Goal: Communication & Community: Answer question/provide support

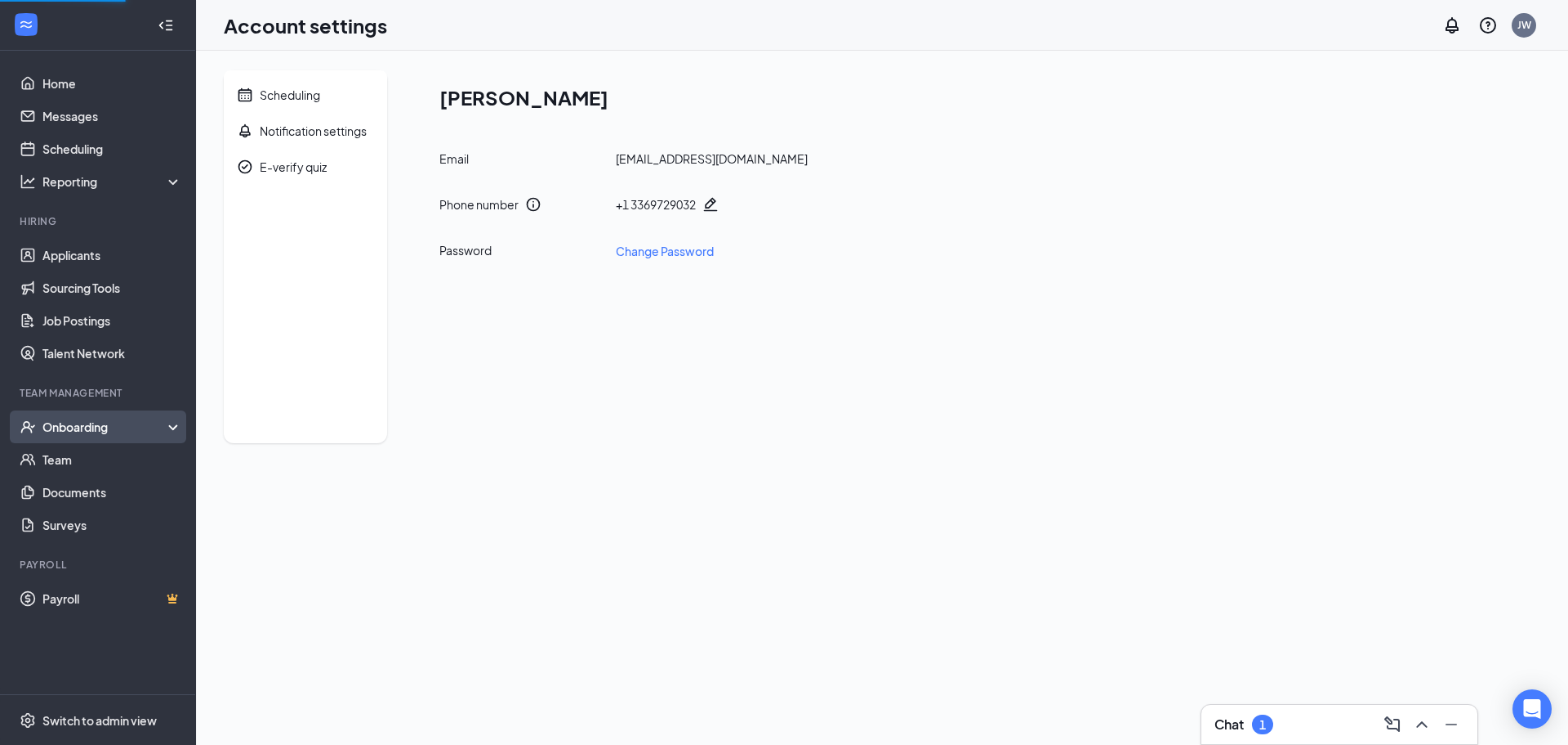
click at [86, 417] on div "Onboarding" at bounding box center [97, 427] width 196 height 33
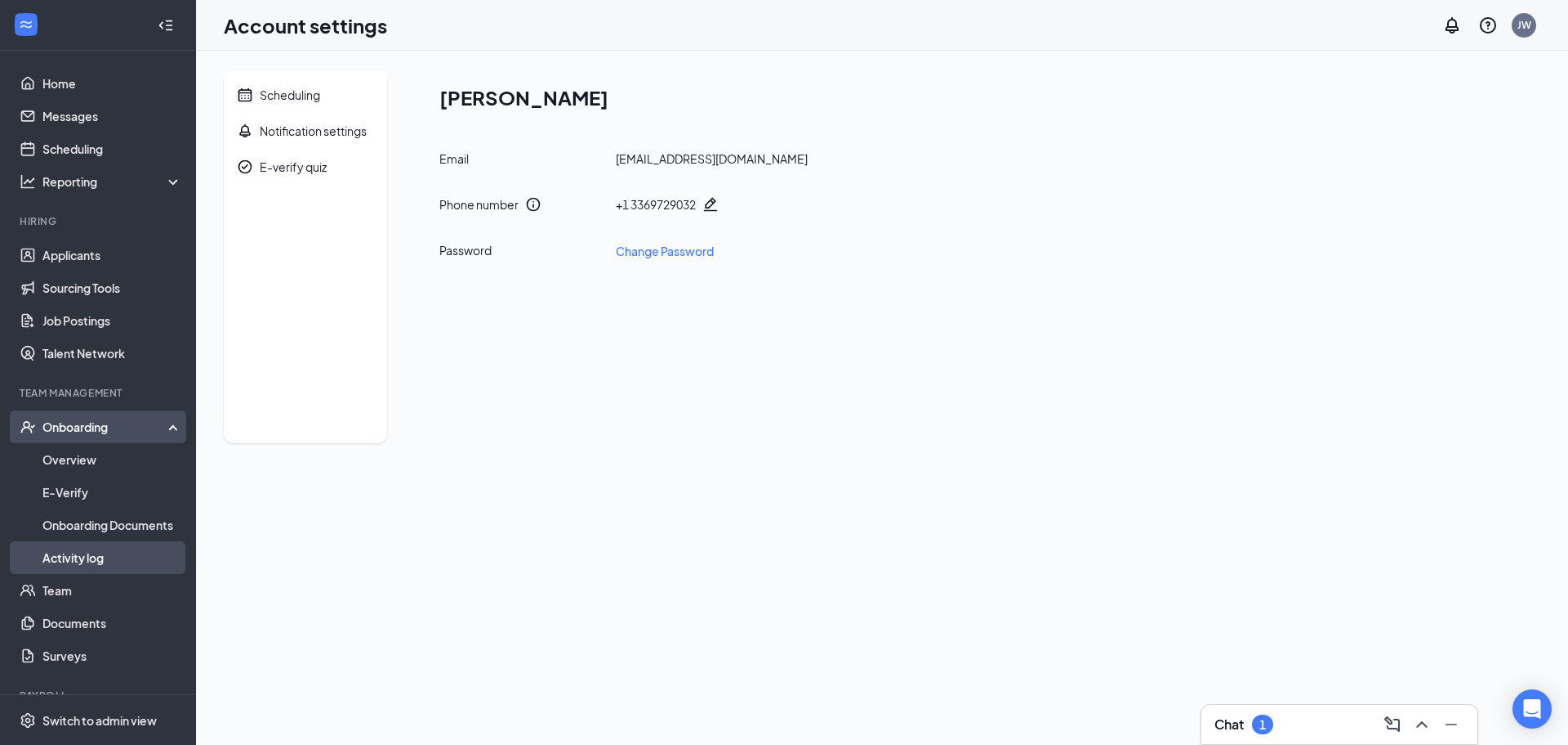
click at [71, 551] on link "Activity log" at bounding box center [112, 558] width 139 height 33
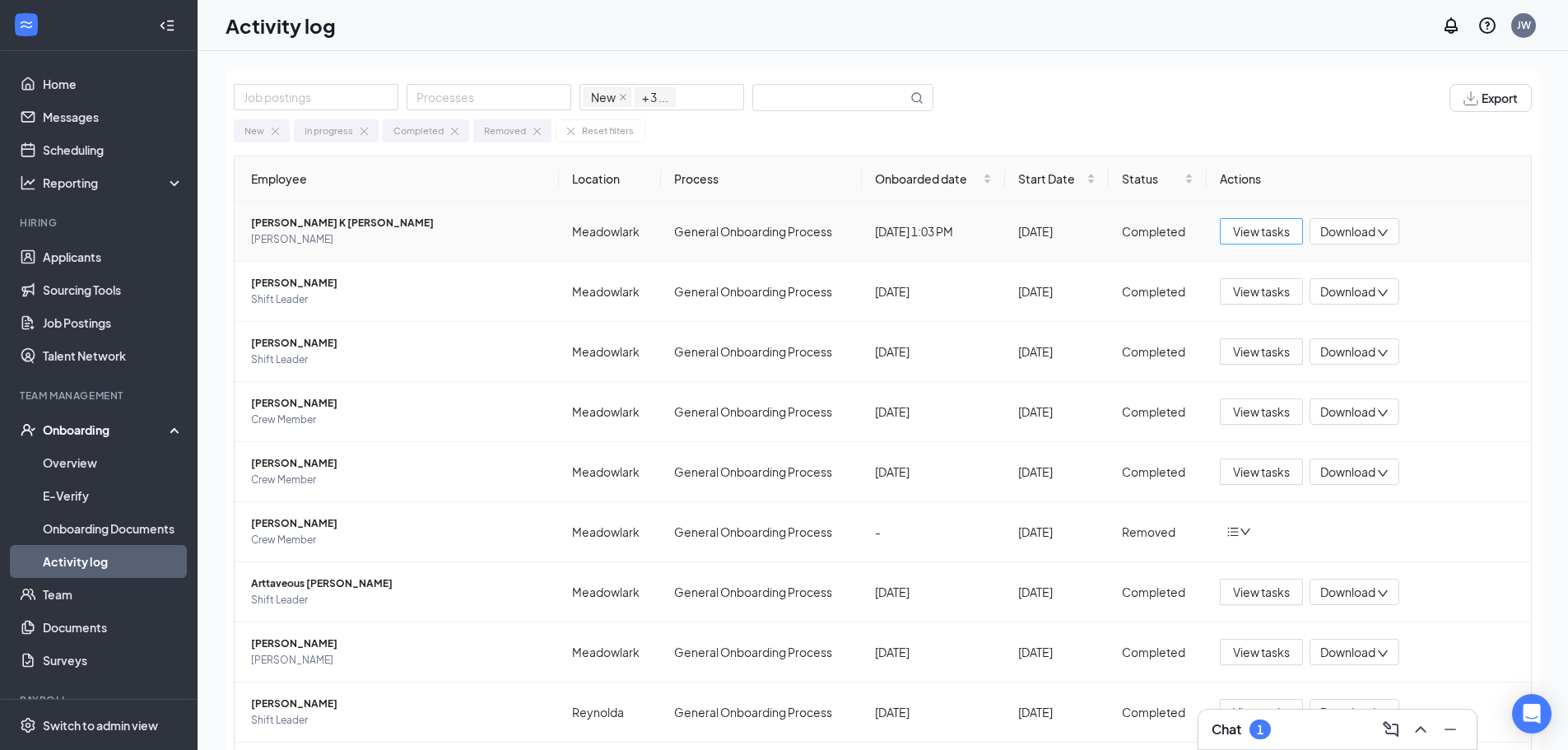
click at [1270, 237] on span "View tasks" at bounding box center [1262, 231] width 57 height 18
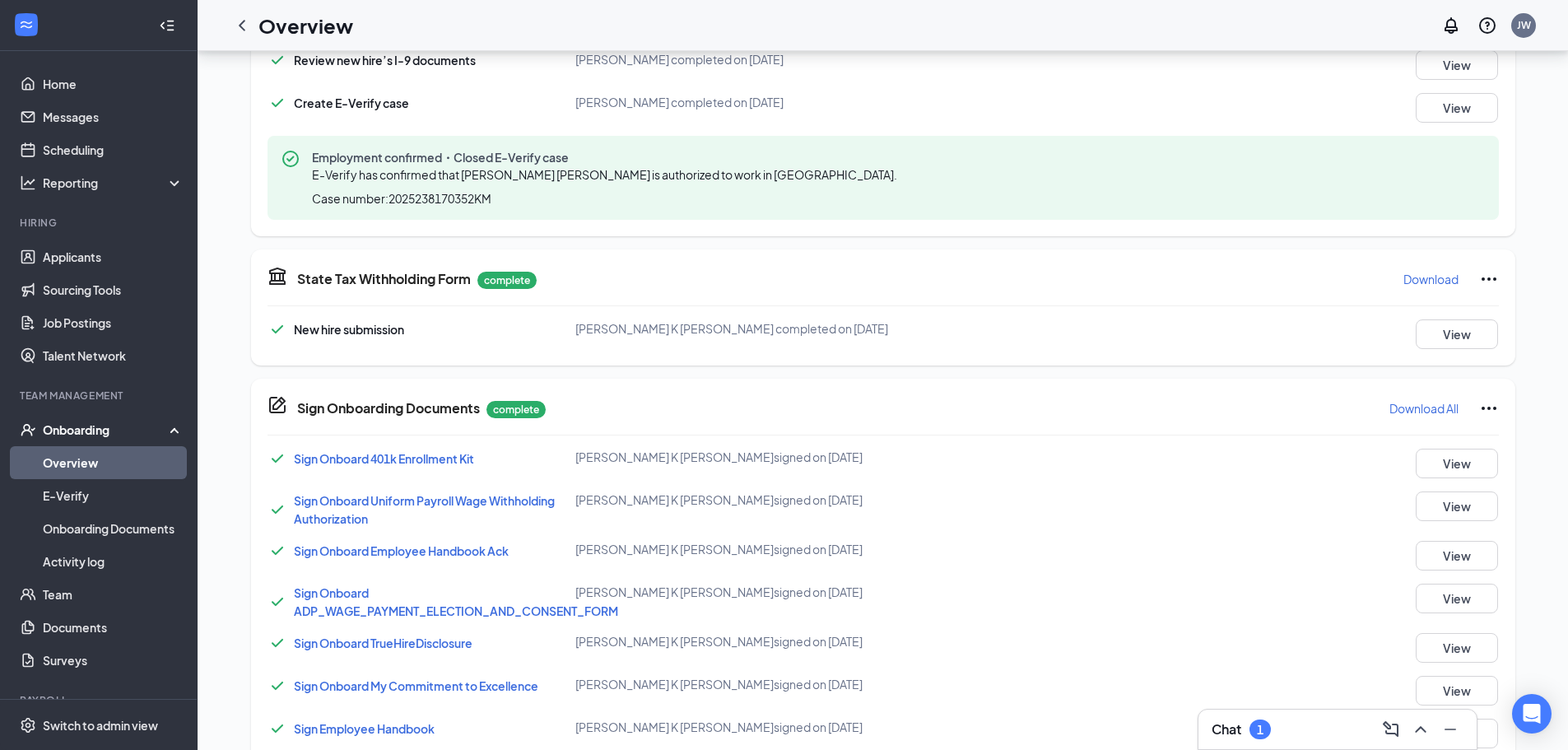
scroll to position [659, 0]
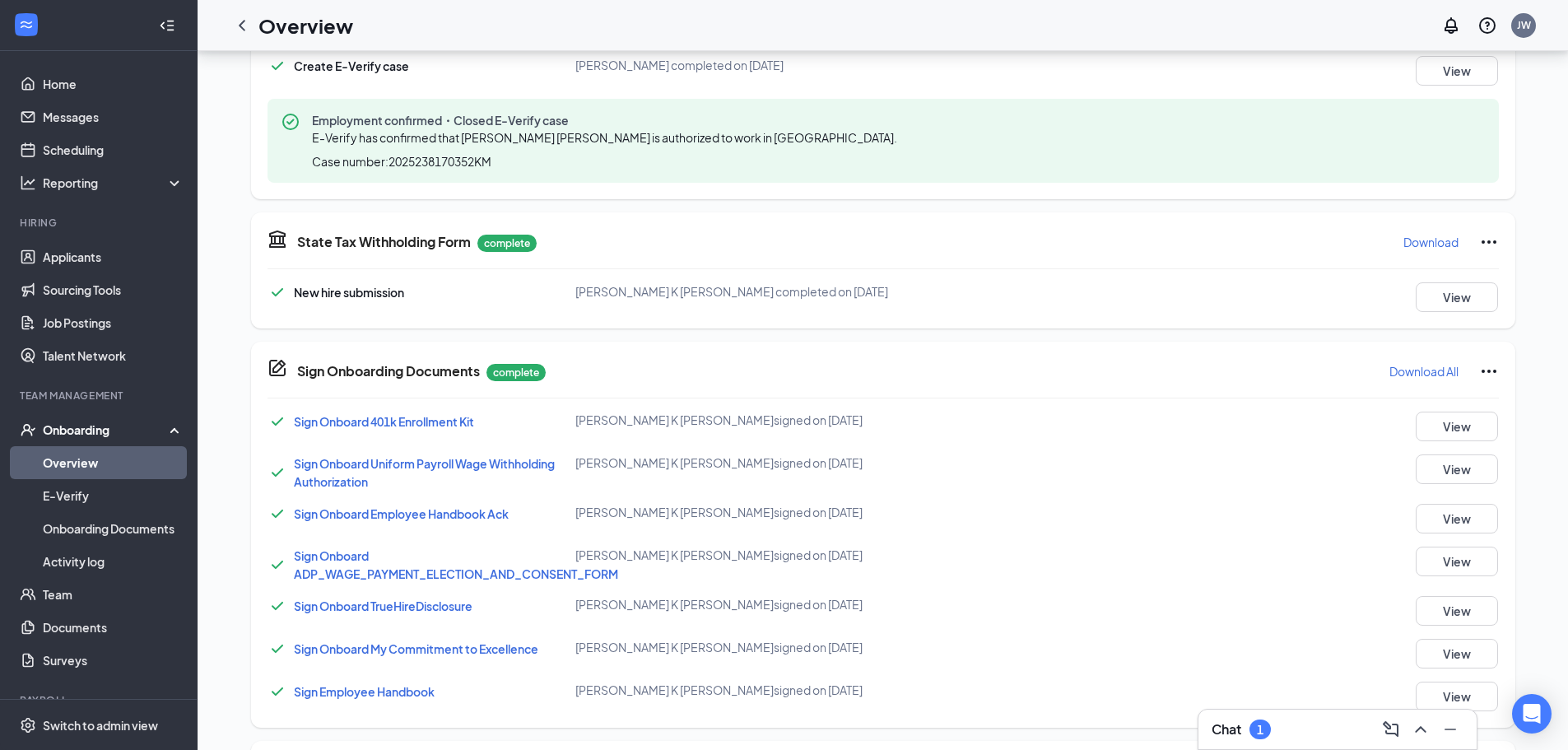
click at [441, 603] on span "Sign Onboard TrueHireDisclosure" at bounding box center [383, 605] width 179 height 15
click at [463, 465] on span "Sign Onboard Uniform Payroll Wage Withholding Authorization" at bounding box center [424, 472] width 261 height 33
click at [631, 465] on div "Savaria K Edwards signed on Aug 25" at bounding box center [781, 462] width 410 height 17
click at [1435, 475] on button "View" at bounding box center [1457, 469] width 82 height 29
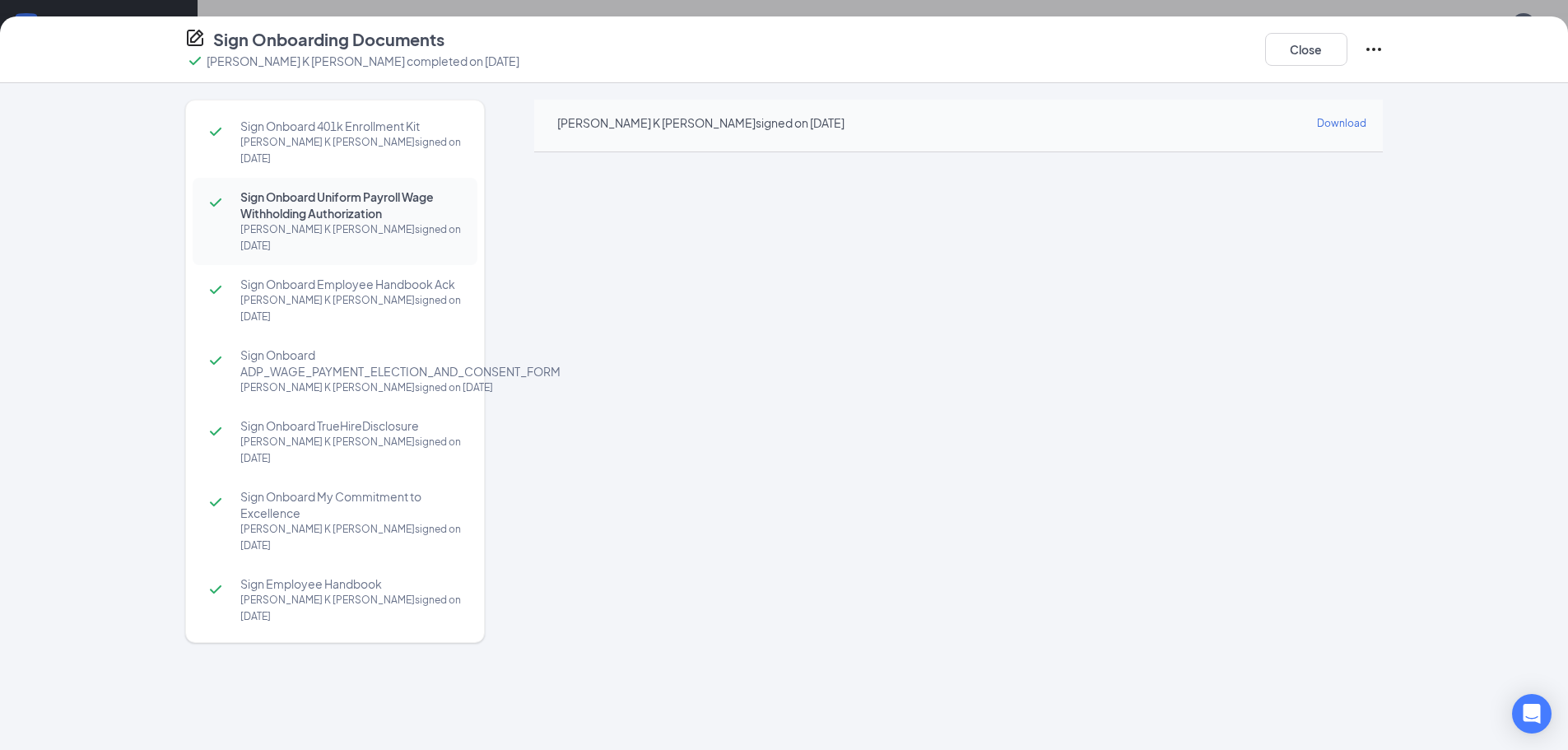
click at [338, 417] on span "Sign Onboard TrueHireDisclosure" at bounding box center [351, 425] width 221 height 17
click at [336, 347] on span "Sign Onboard ADP_WAGE_PAYMENT_ELECTION_AND_CONSENT_FORM" at bounding box center [368, 363] width 255 height 33
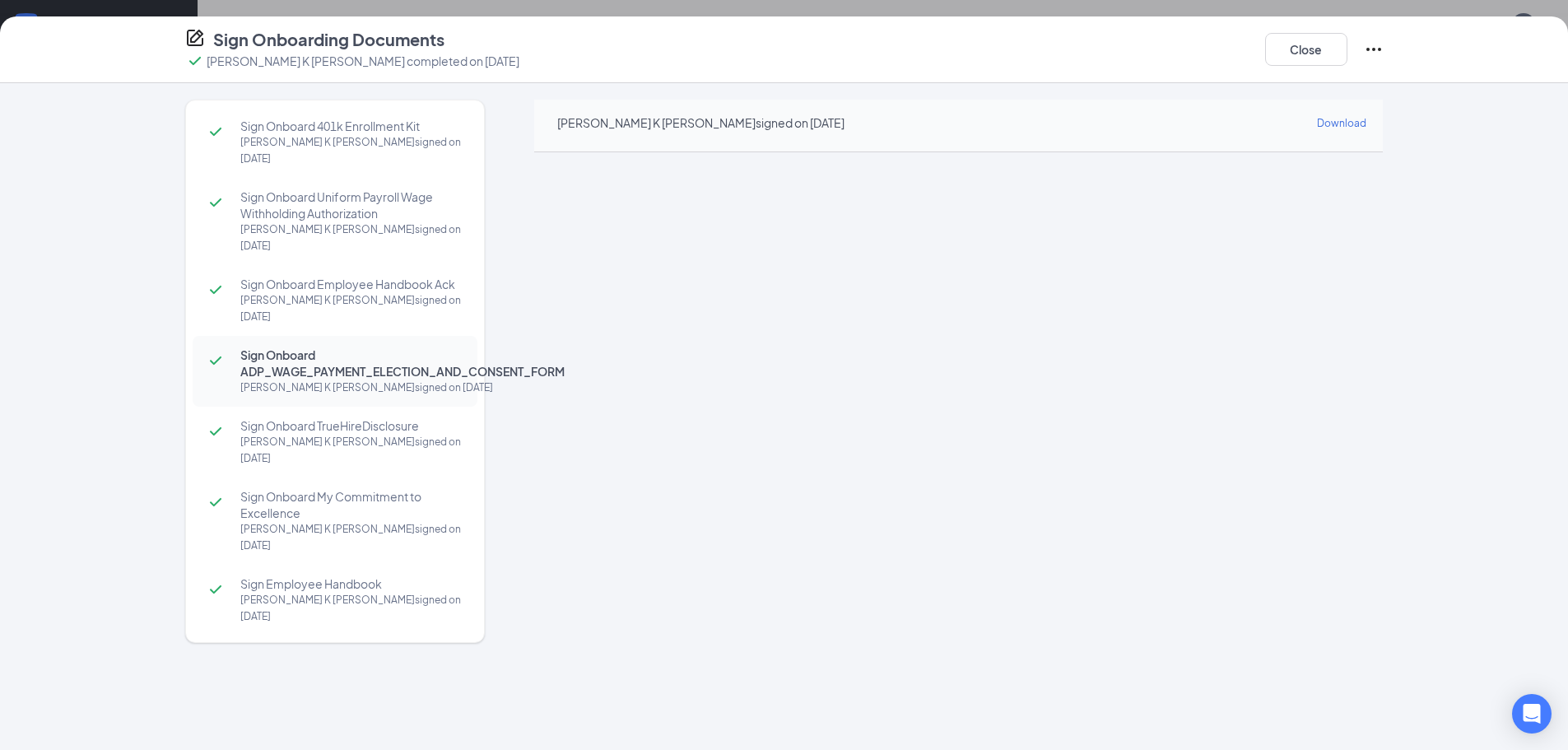
scroll to position [778, 0]
click at [1279, 54] on button "Close" at bounding box center [1306, 50] width 82 height 33
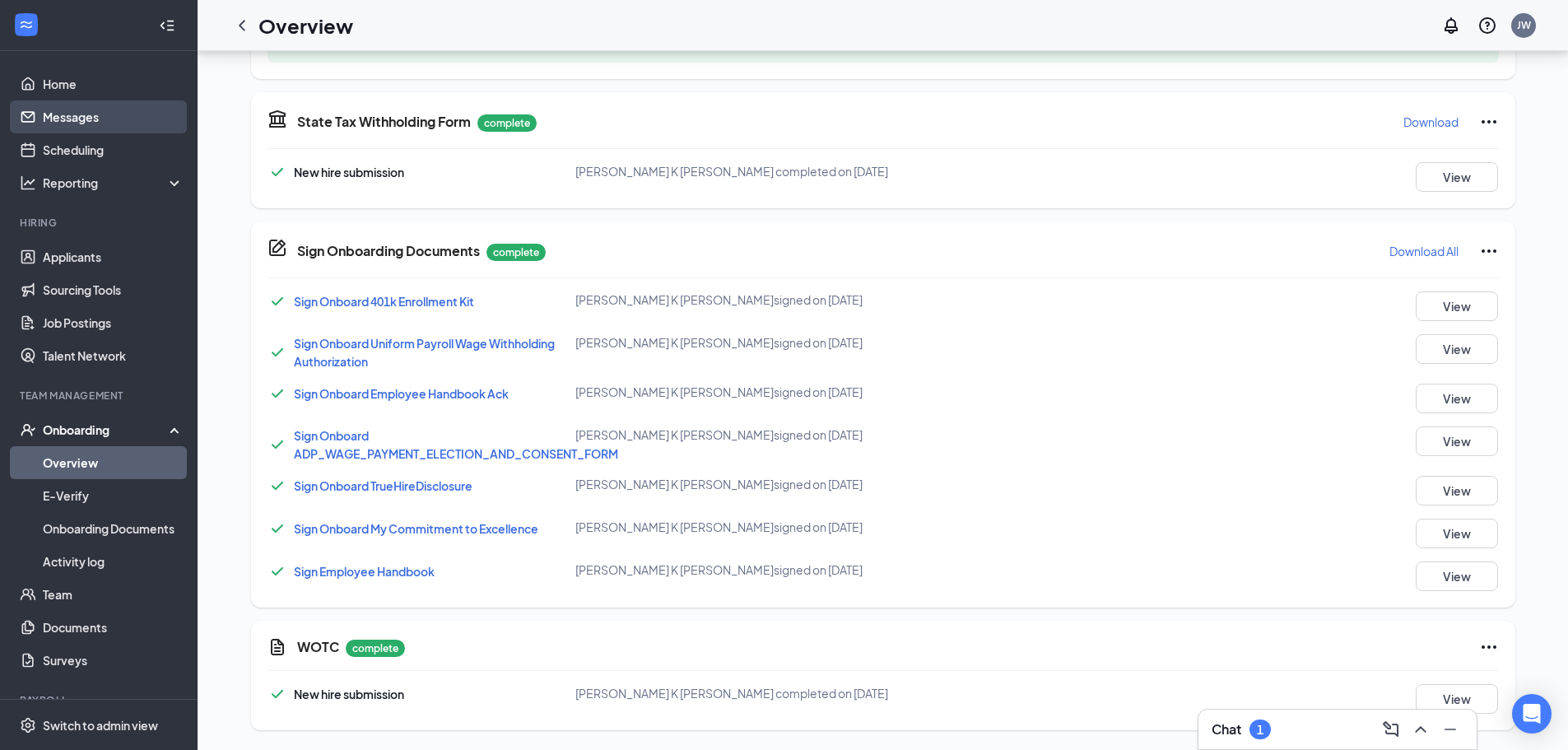
click at [81, 116] on link "Messages" at bounding box center [113, 117] width 140 height 33
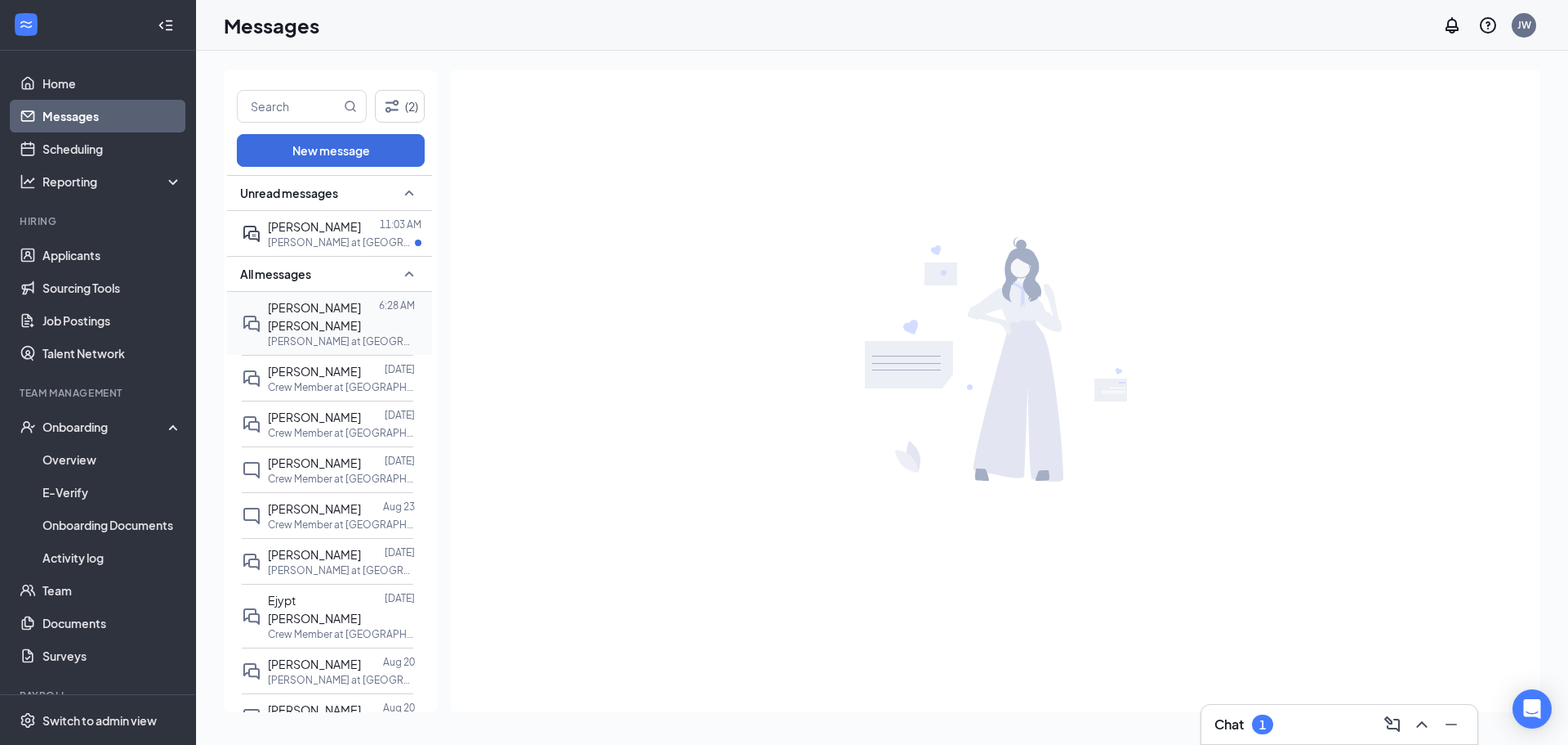
click at [347, 334] on p "[PERSON_NAME] at [GEOGRAPHIC_DATA]" at bounding box center [341, 341] width 147 height 14
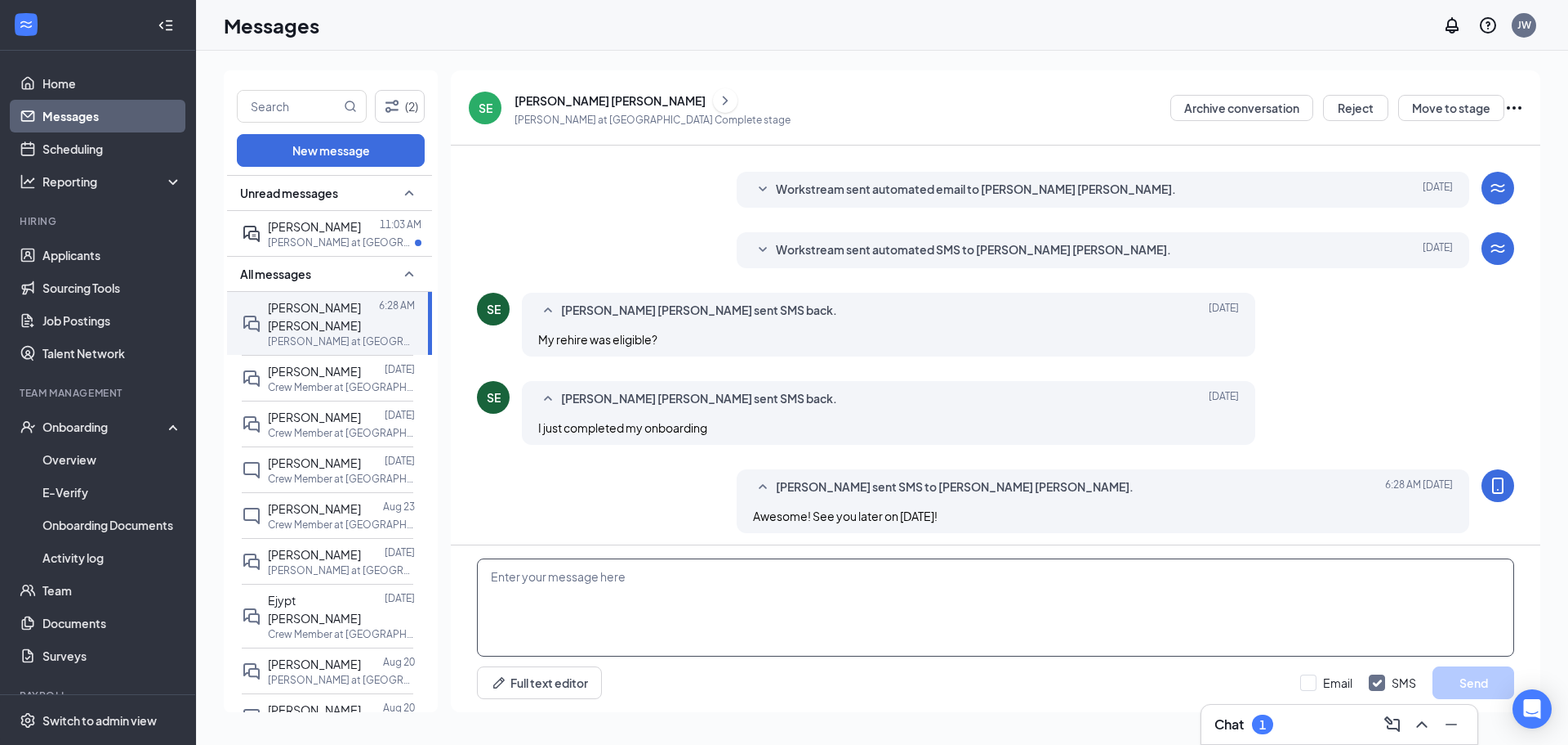
scroll to position [351, 0]
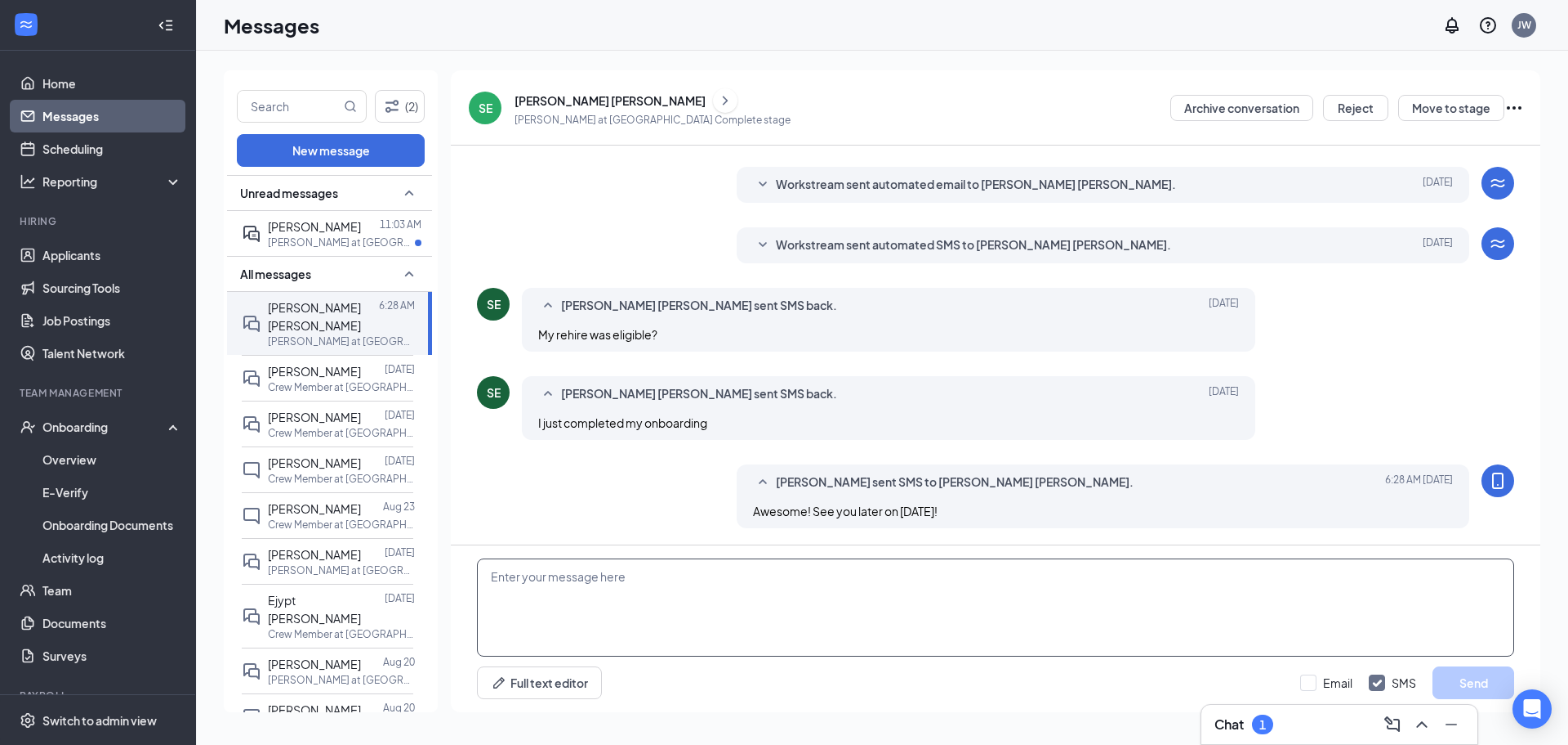
click at [700, 585] on textarea at bounding box center [995, 607] width 1037 height 98
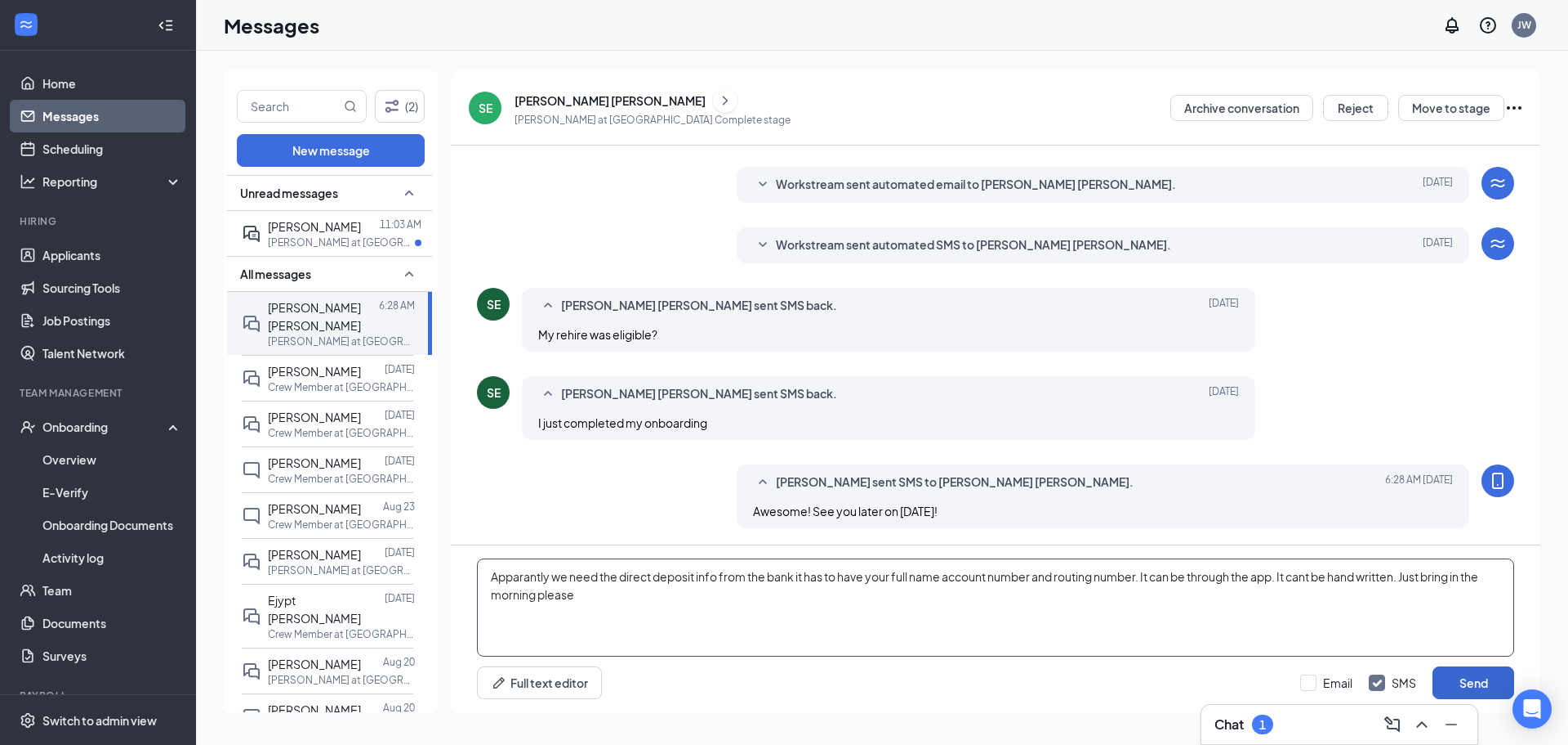
type textarea "Apparantly we need the direct deposit info from the bank it has to have your fu…"
click at [1481, 672] on button "Send" at bounding box center [1473, 683] width 82 height 33
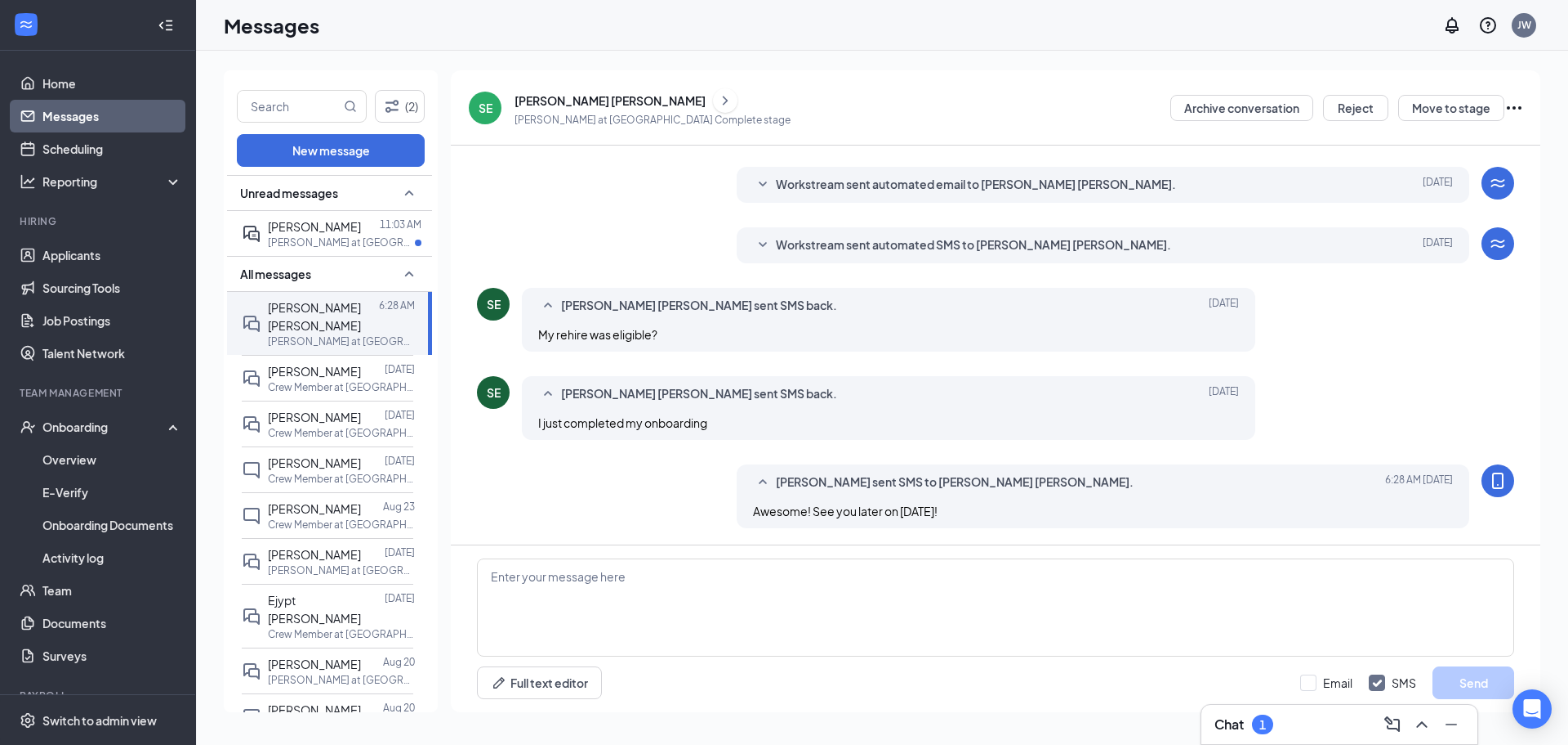
scroll to position [457, 0]
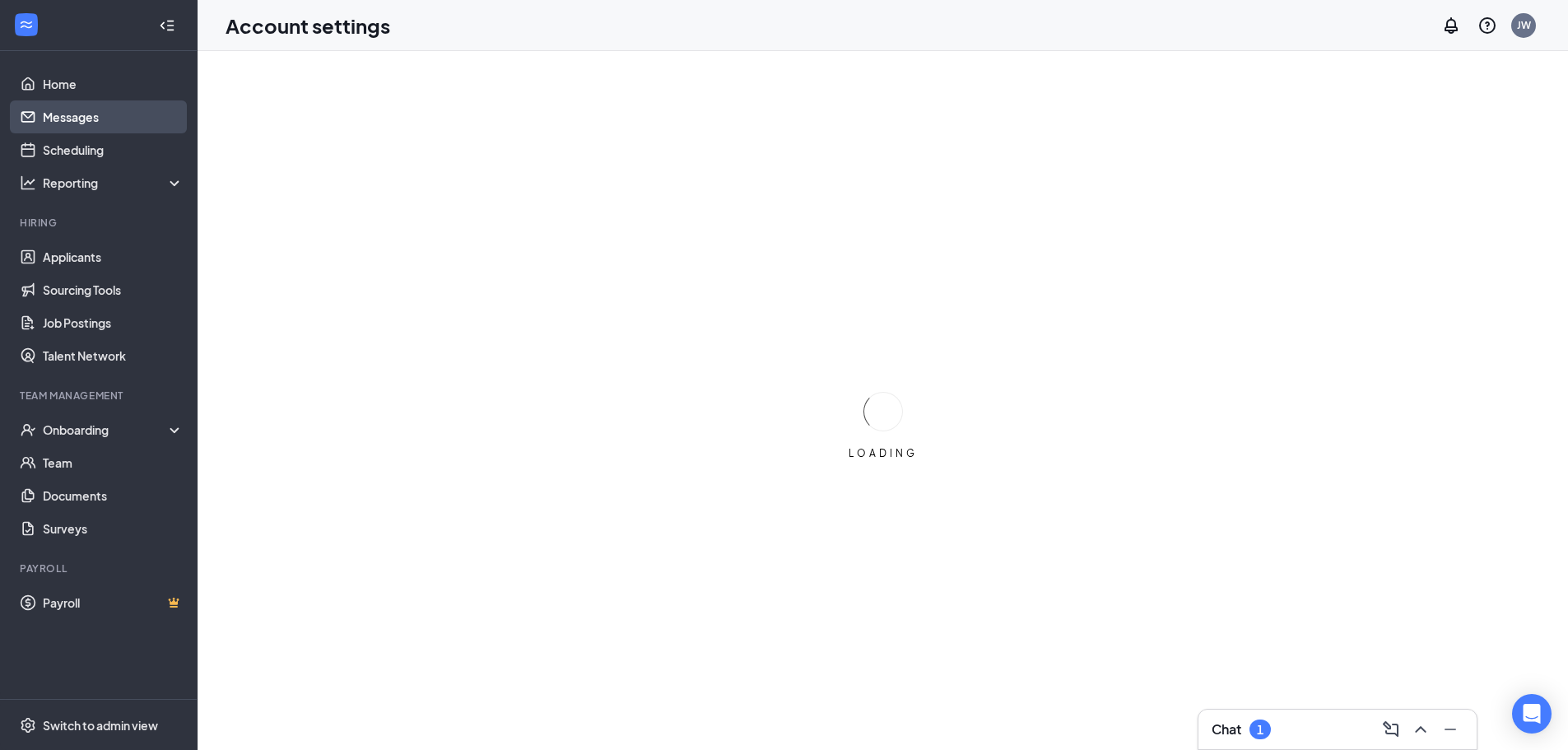
click at [102, 109] on link "Messages" at bounding box center [113, 117] width 140 height 33
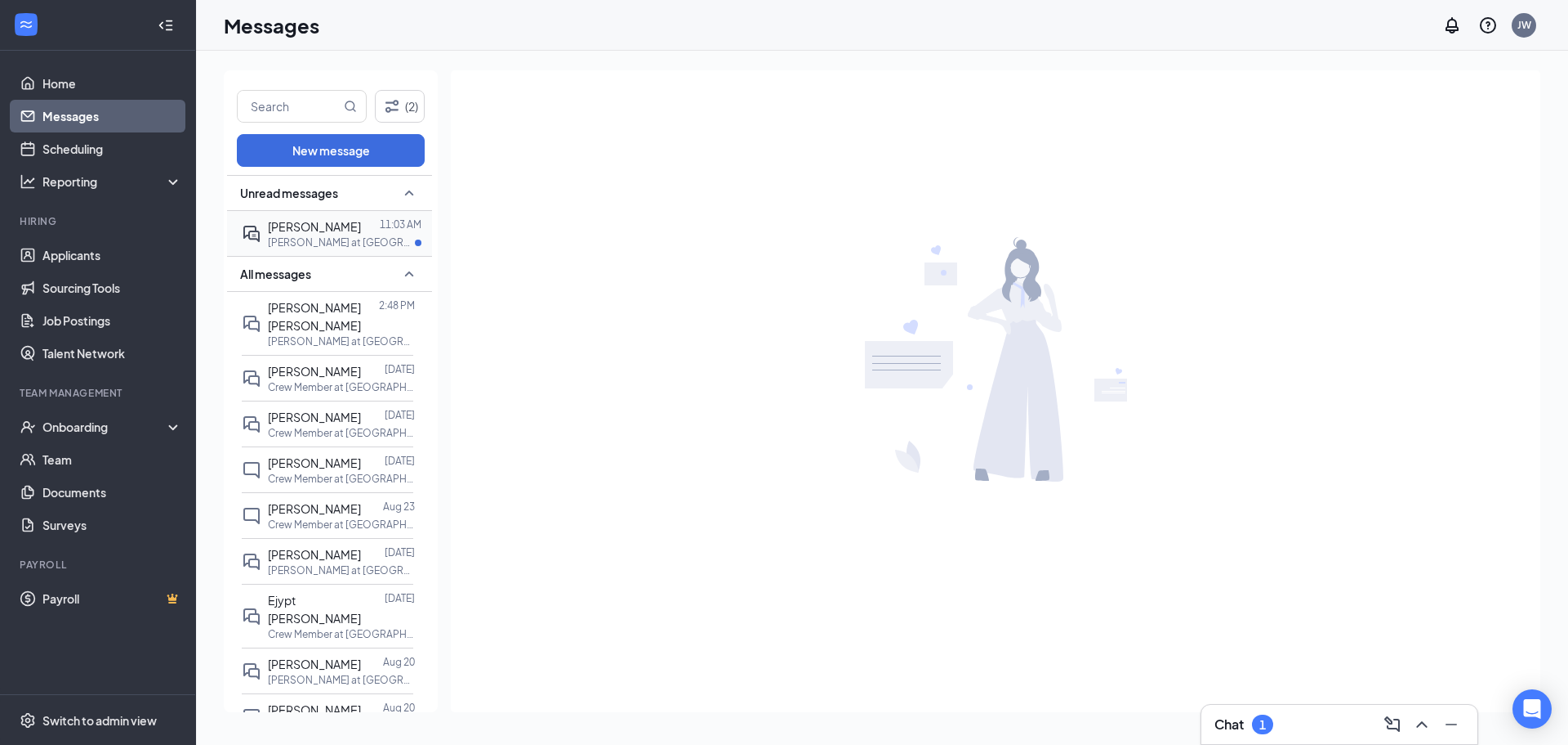
click at [338, 231] on span "[PERSON_NAME]" at bounding box center [315, 226] width 94 height 15
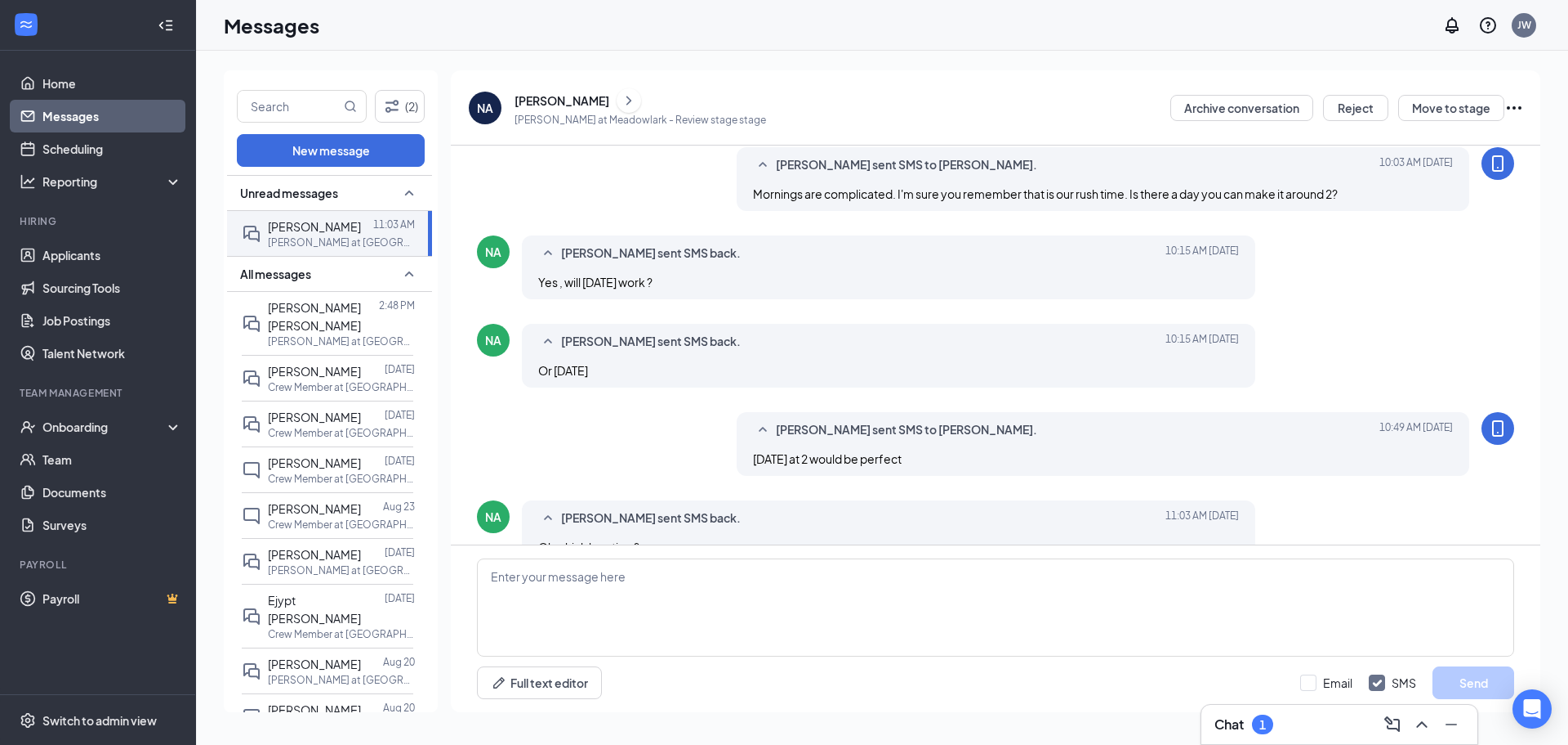
scroll to position [285, 0]
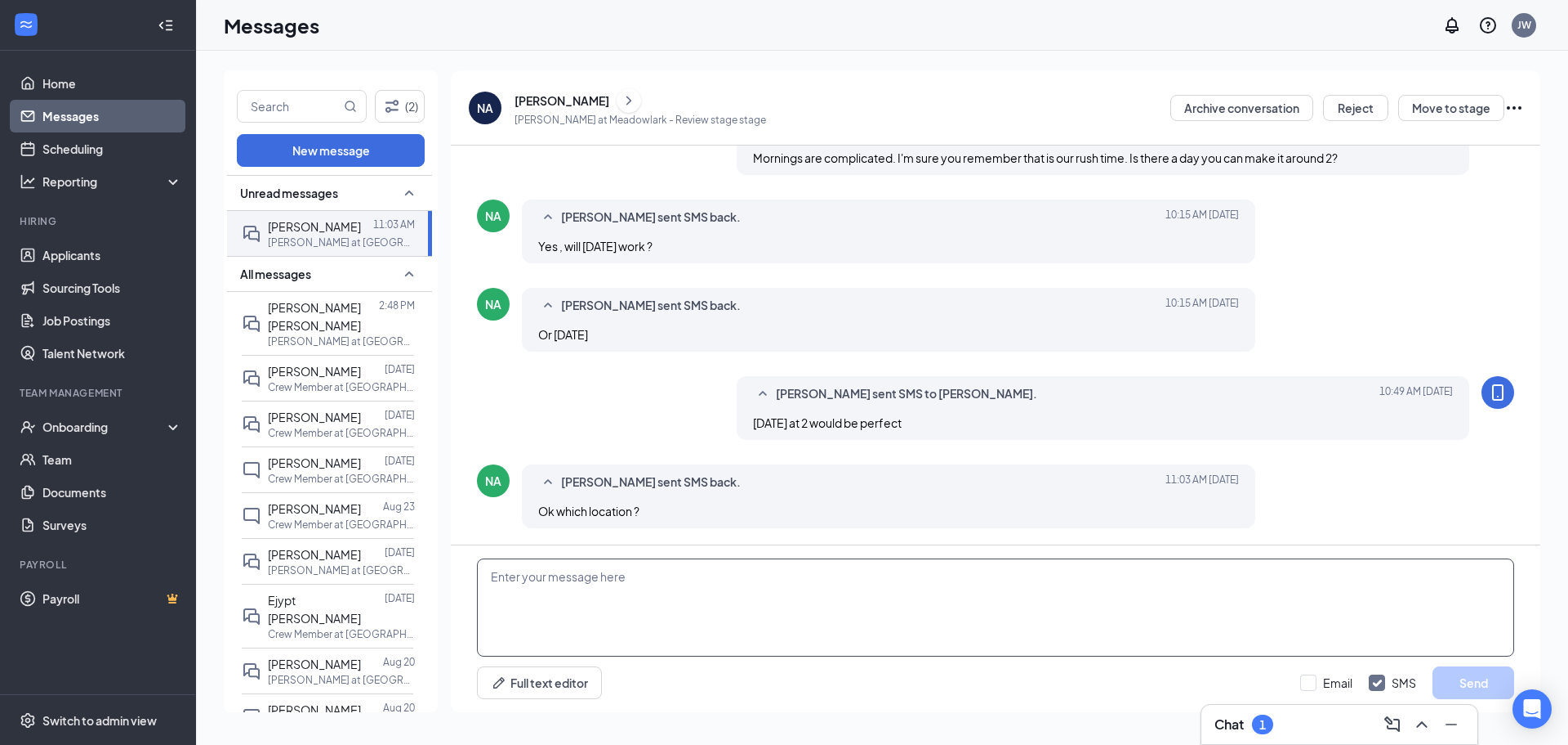
click at [798, 594] on textarea at bounding box center [995, 607] width 1037 height 98
type textarea "[PERSON_NAME] Cirlce"
click at [1456, 689] on button "Send" at bounding box center [1473, 683] width 82 height 33
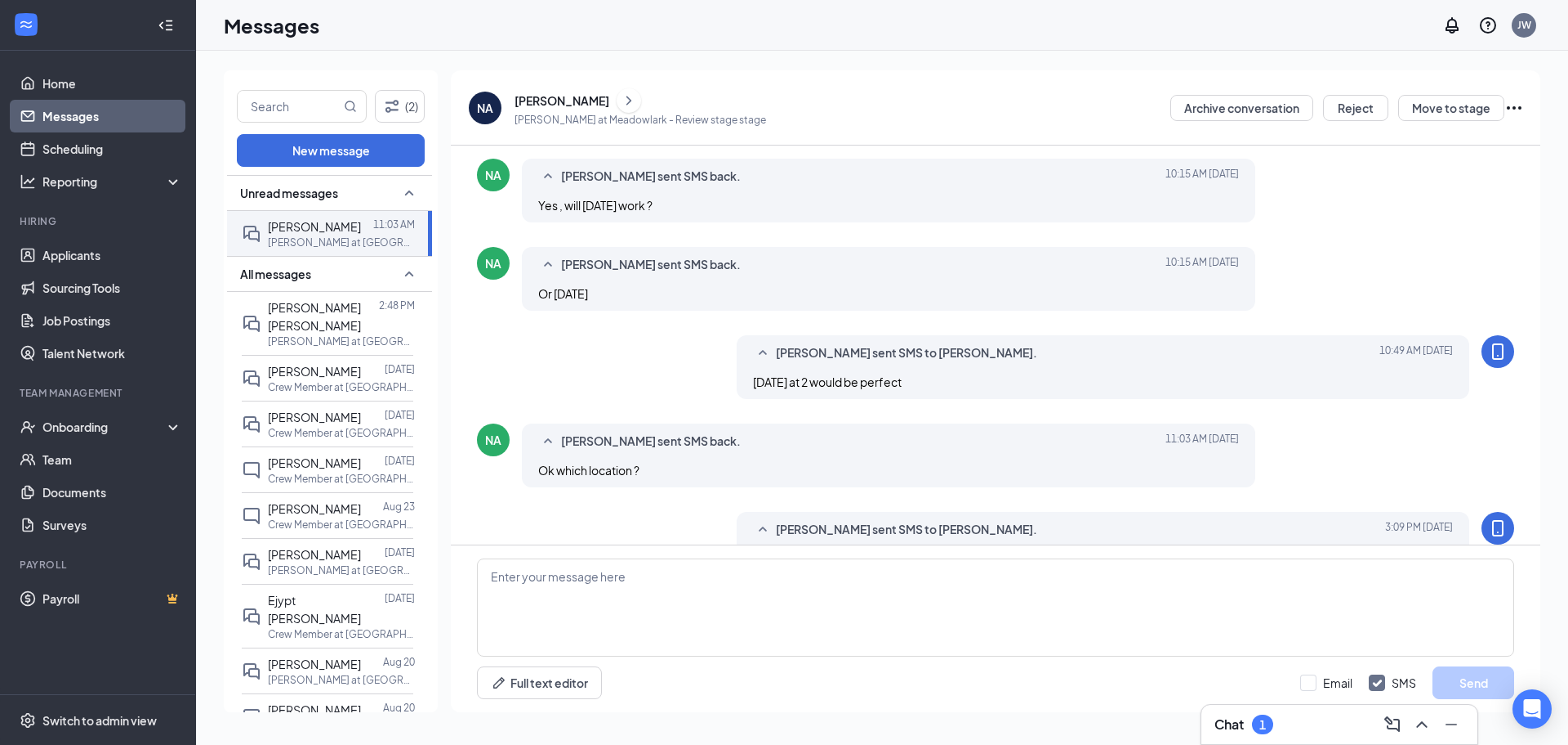
scroll to position [372, 0]
